Goal: Information Seeking & Learning: Learn about a topic

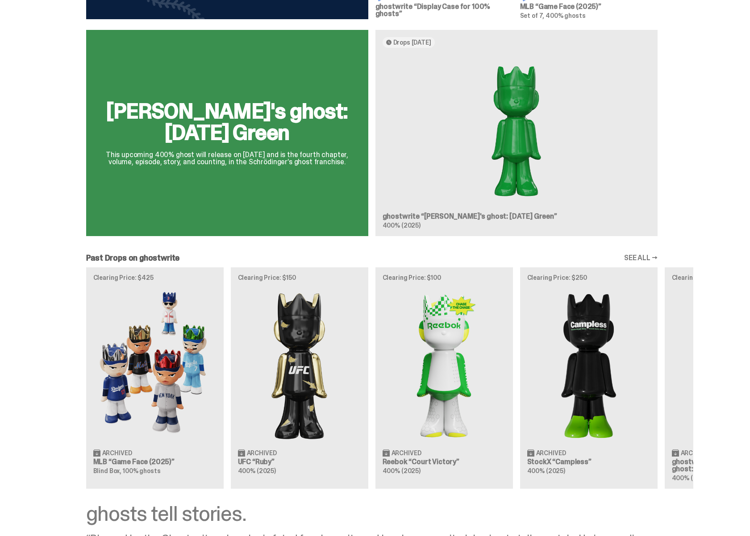
scroll to position [519, 0]
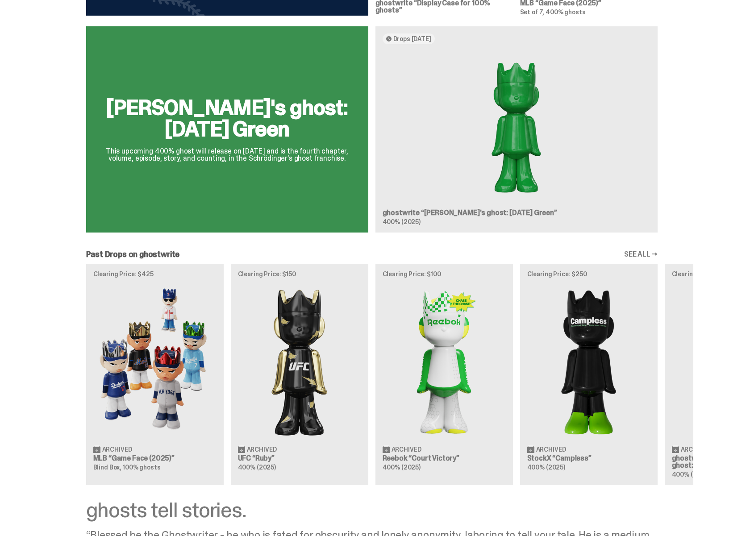
click at [516, 184] on div "[PERSON_NAME]'s ghost: [DATE] Green This upcoming 400% ghost will release on [D…" at bounding box center [371, 132] width 643 height 213
click at [434, 49] on div "[PERSON_NAME]'s ghost: [DATE] Green This upcoming 400% ghost will release on [D…" at bounding box center [371, 132] width 643 height 213
click at [259, 134] on h2 "[PERSON_NAME]'s ghost: [DATE] Green" at bounding box center [227, 118] width 261 height 43
click at [259, 134] on div "[PERSON_NAME]'s ghost: [DATE] Green This upcoming 400% ghost will release on [D…" at bounding box center [371, 132] width 643 height 213
click at [325, 152] on p "This upcoming 400% ghost will release on [DATE] and is the fourth chapter, volu…" at bounding box center [227, 155] width 261 height 14
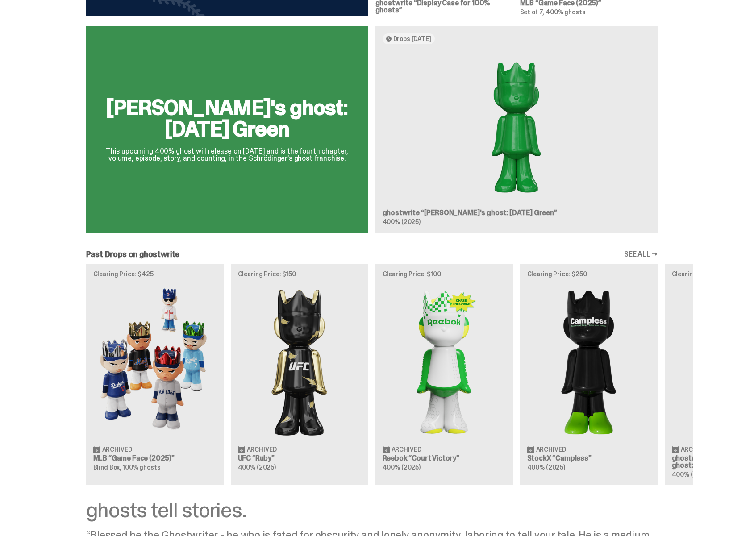
click at [325, 155] on p "This upcoming 400% ghost will release on [DATE] and is the fourth chapter, volu…" at bounding box center [227, 155] width 261 height 14
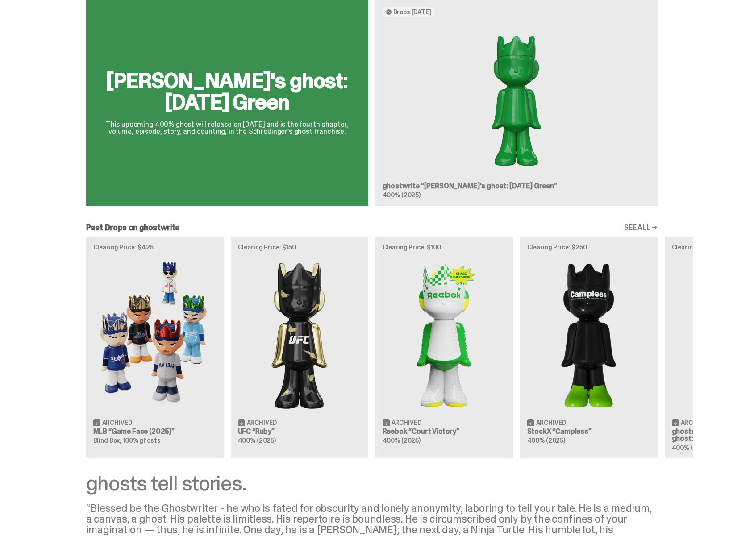
scroll to position [553, 0]
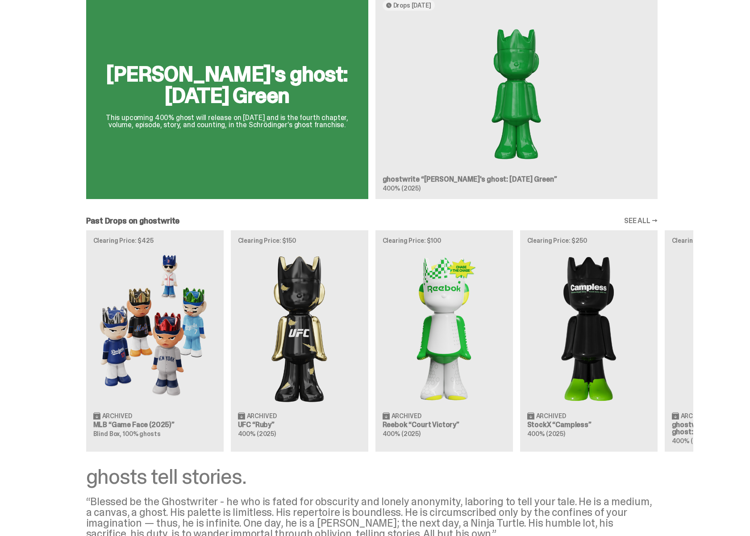
click at [402, 176] on div "[PERSON_NAME]'s ghost: [DATE] Green This upcoming 400% ghost will release on [D…" at bounding box center [371, 99] width 643 height 213
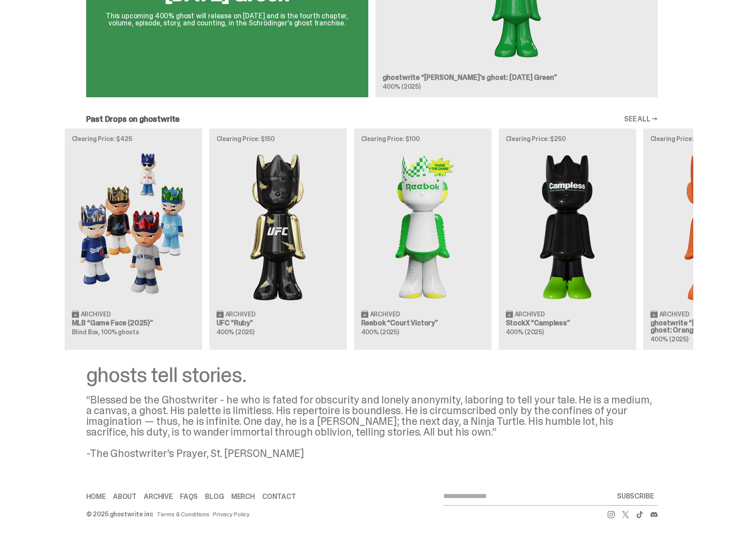
scroll to position [0, 35]
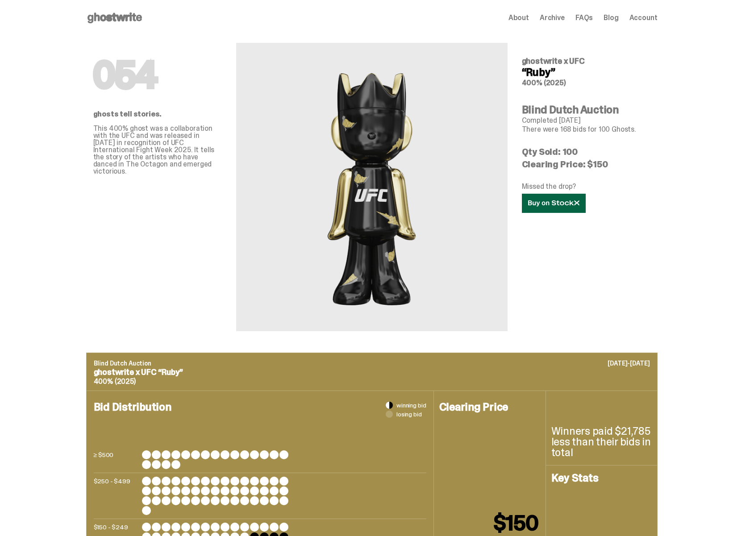
click at [552, 201] on icon at bounding box center [553, 203] width 51 height 7
